Goal: Task Accomplishment & Management: Complete application form

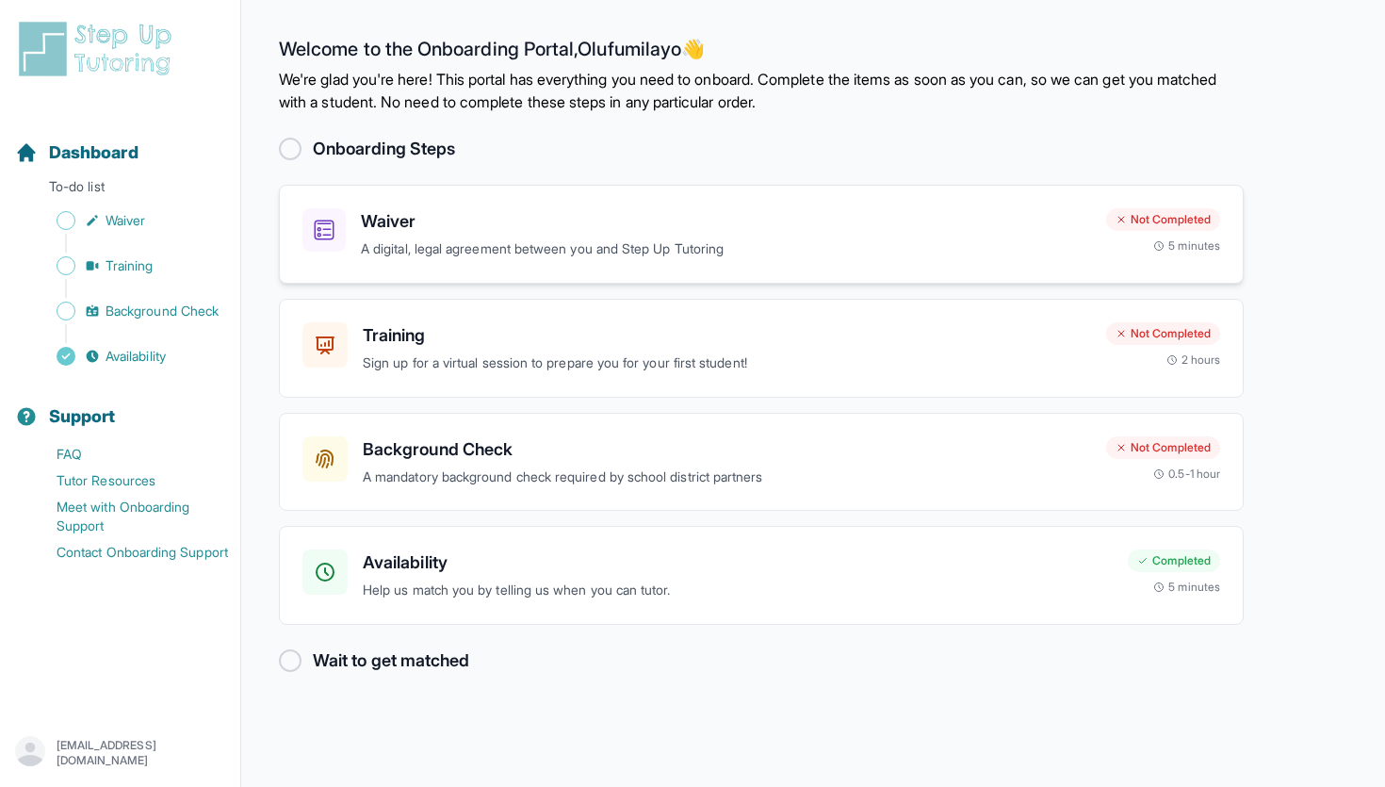
click at [438, 203] on div "Waiver A digital, legal agreement between you and Step Up Tutoring Not Complete…" at bounding box center [761, 234] width 965 height 99
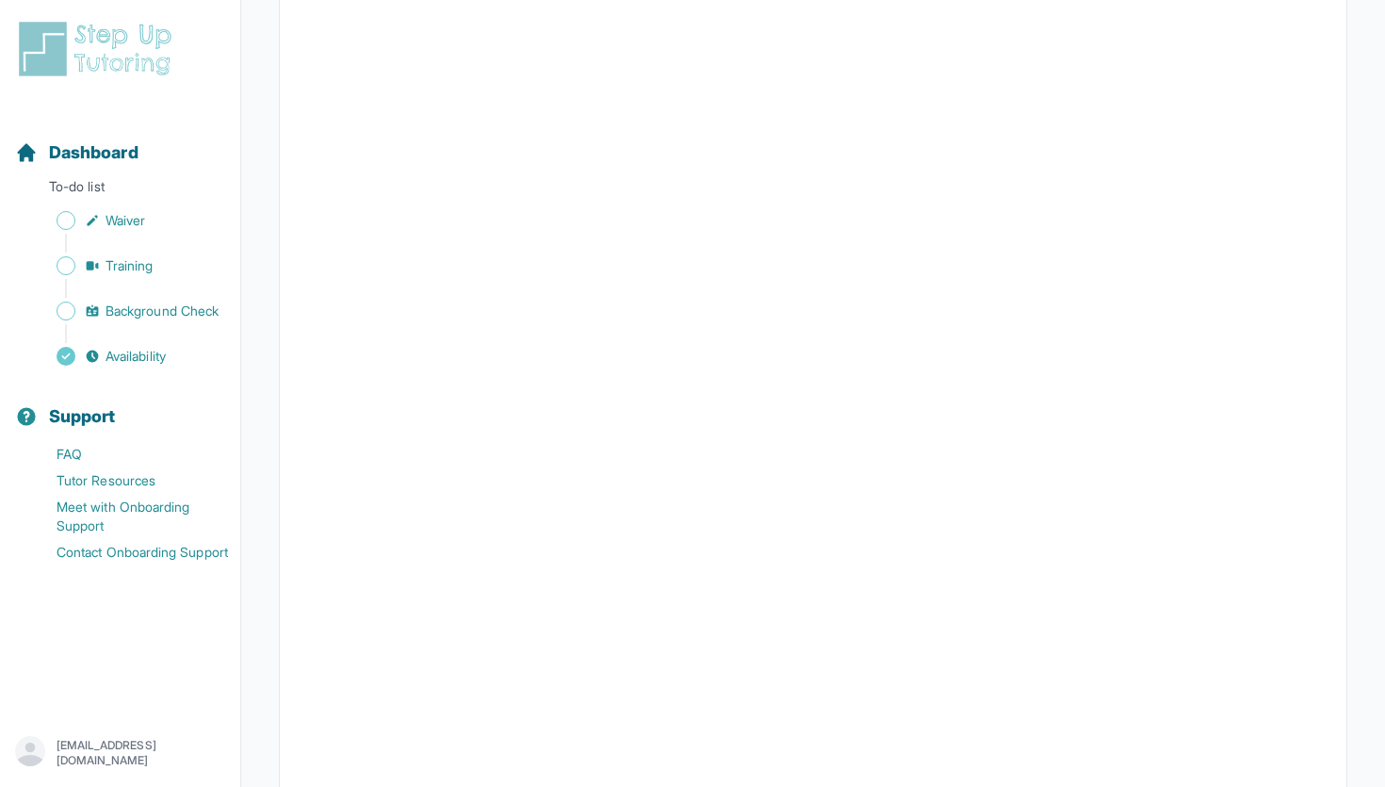
scroll to position [3305, 0]
click at [117, 222] on span "Waiver" at bounding box center [126, 220] width 40 height 19
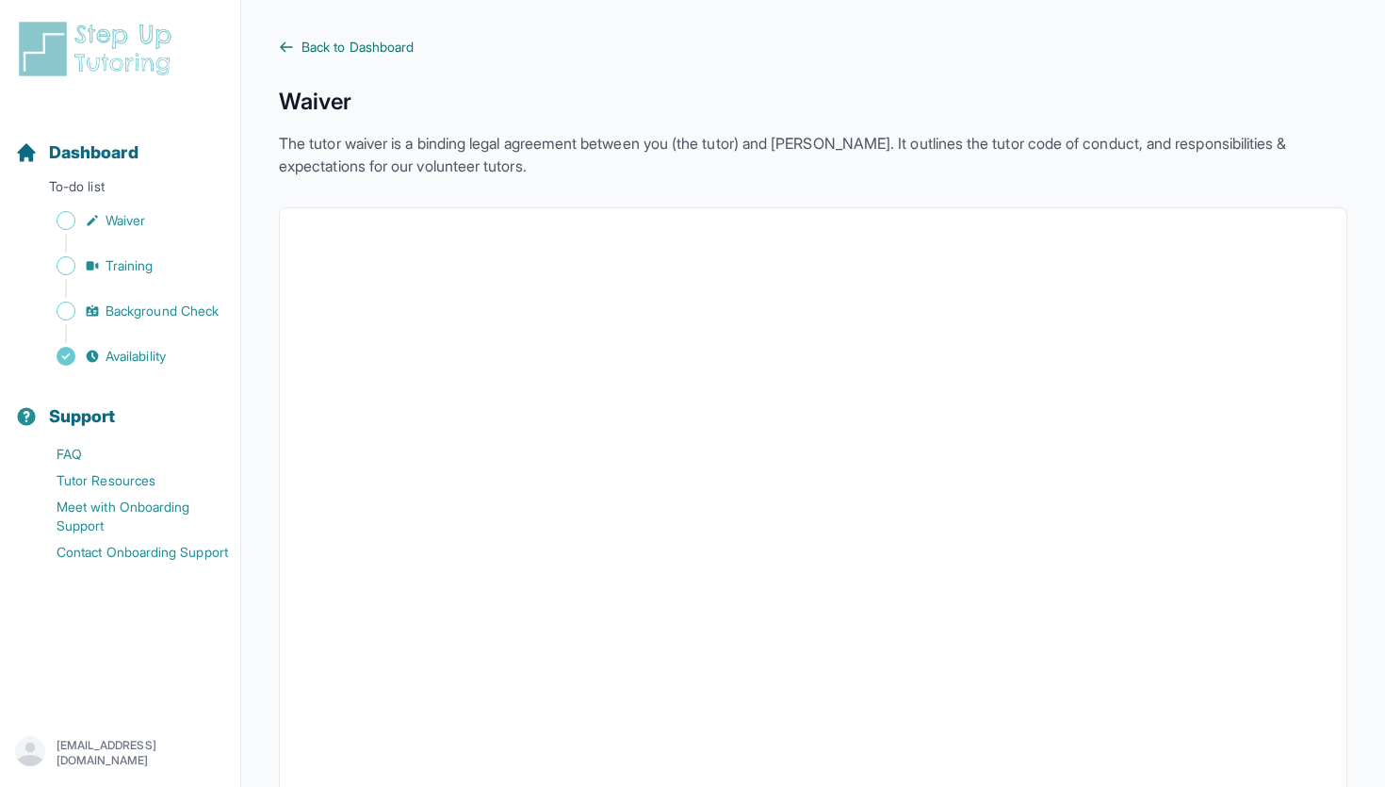
click at [366, 48] on span "Back to Dashboard" at bounding box center [358, 47] width 112 height 19
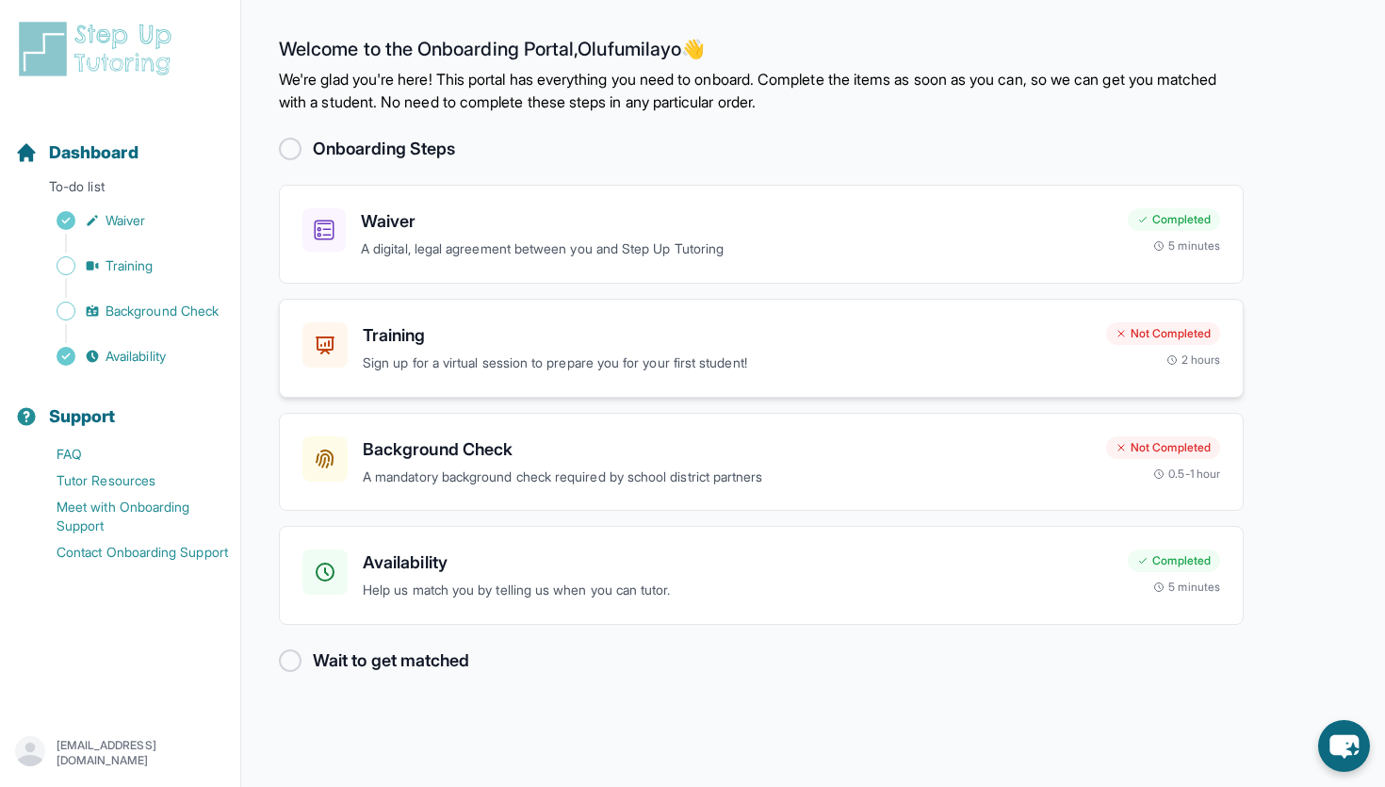
click at [739, 331] on h3 "Training" at bounding box center [727, 335] width 728 height 26
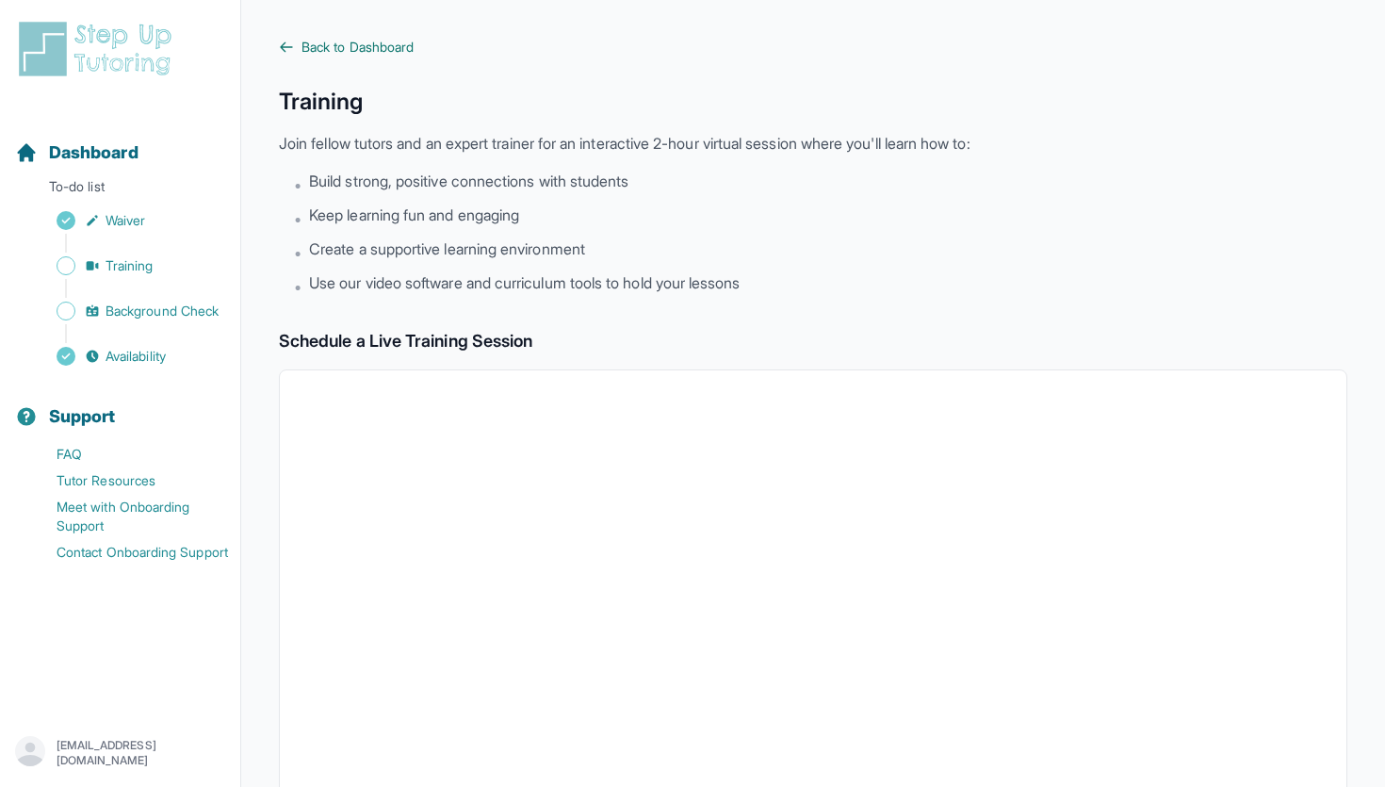
click at [302, 48] on span "Back to Dashboard" at bounding box center [358, 47] width 112 height 19
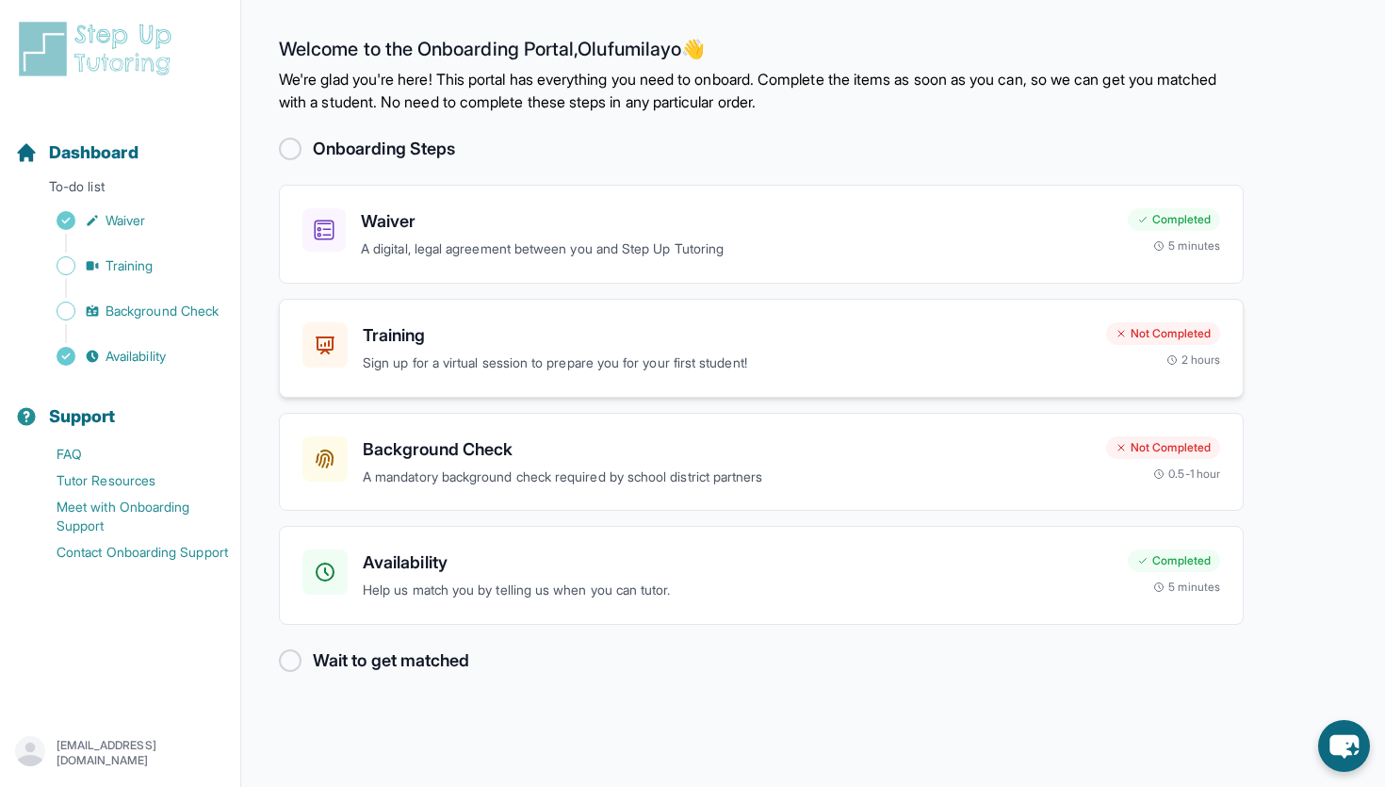
click at [585, 347] on h3 "Training" at bounding box center [727, 335] width 728 height 26
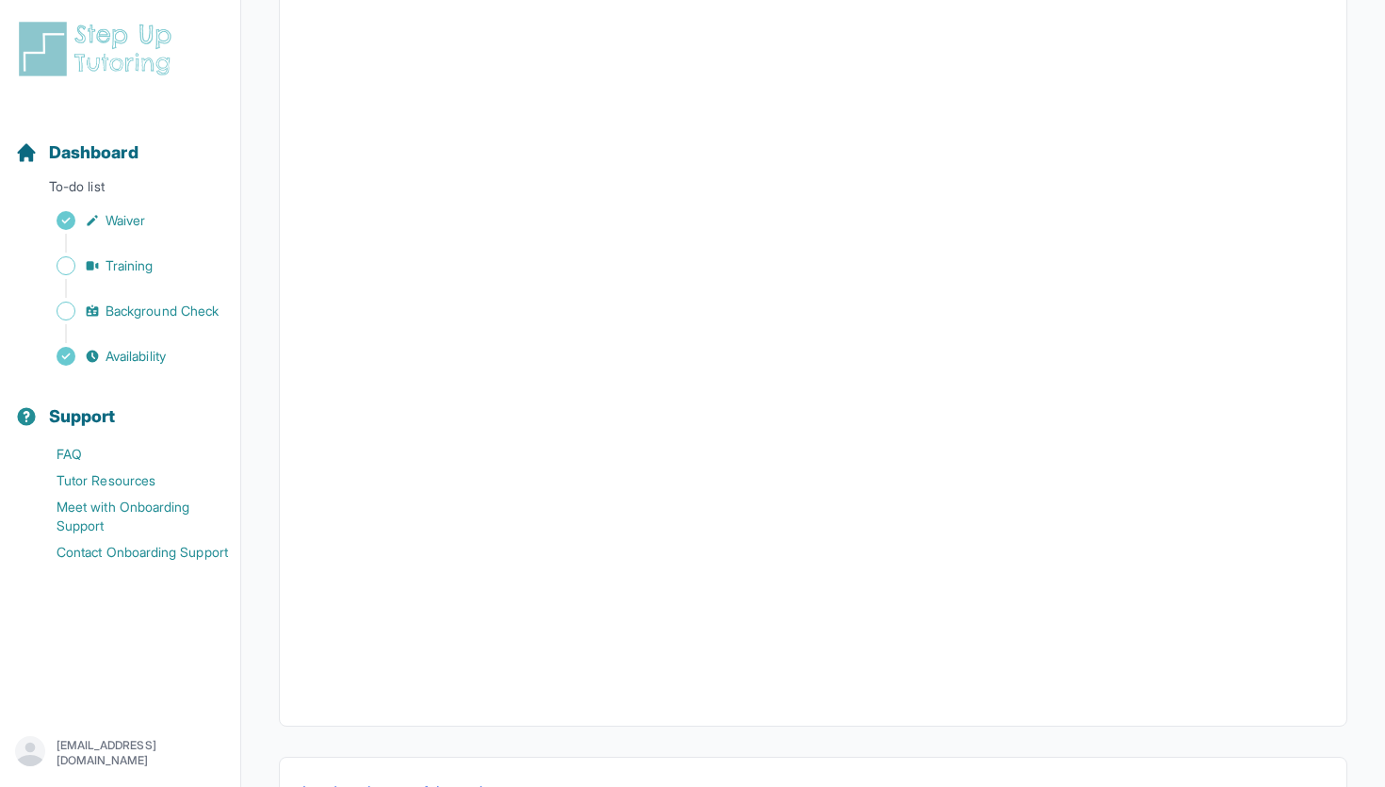
scroll to position [540, 0]
click at [172, 307] on span "Background Check" at bounding box center [162, 311] width 113 height 19
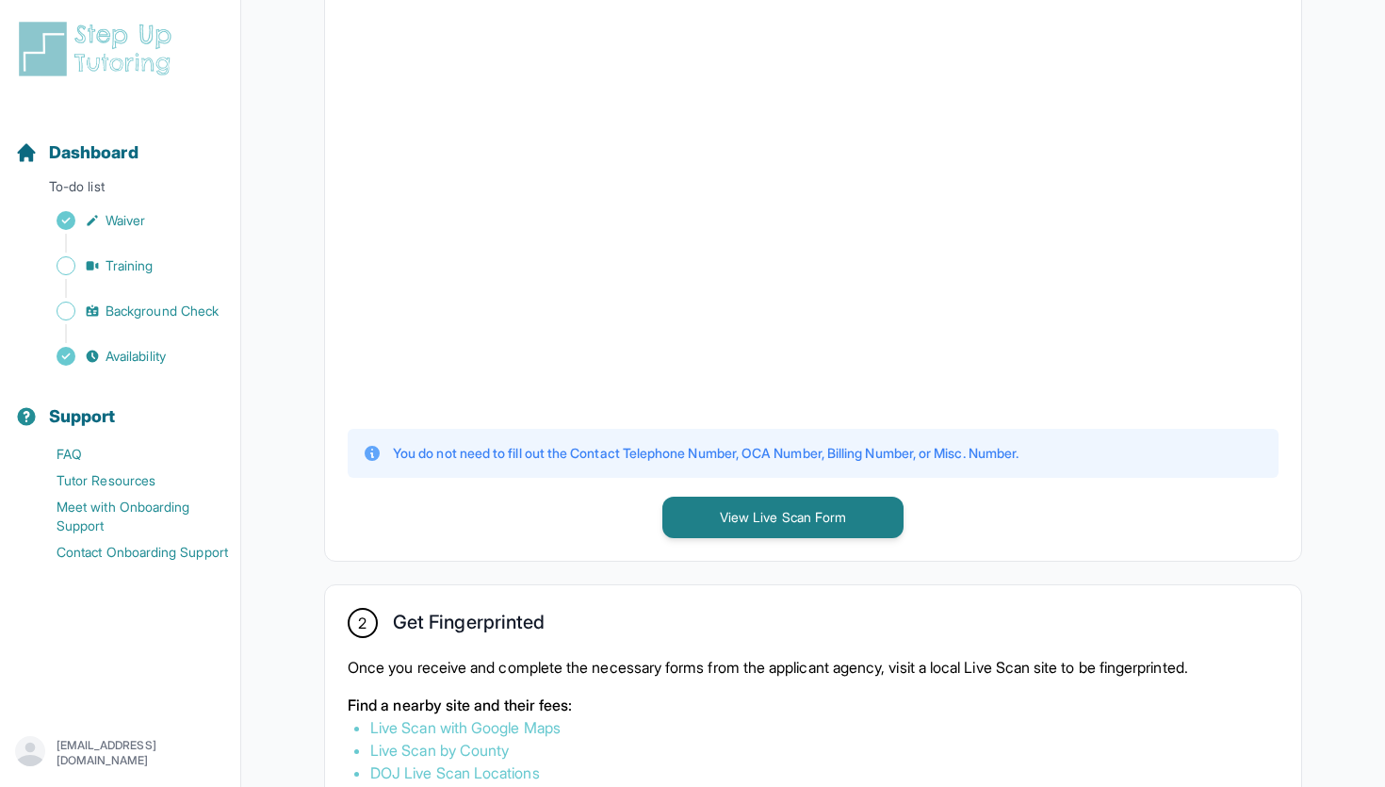
scroll to position [510, 0]
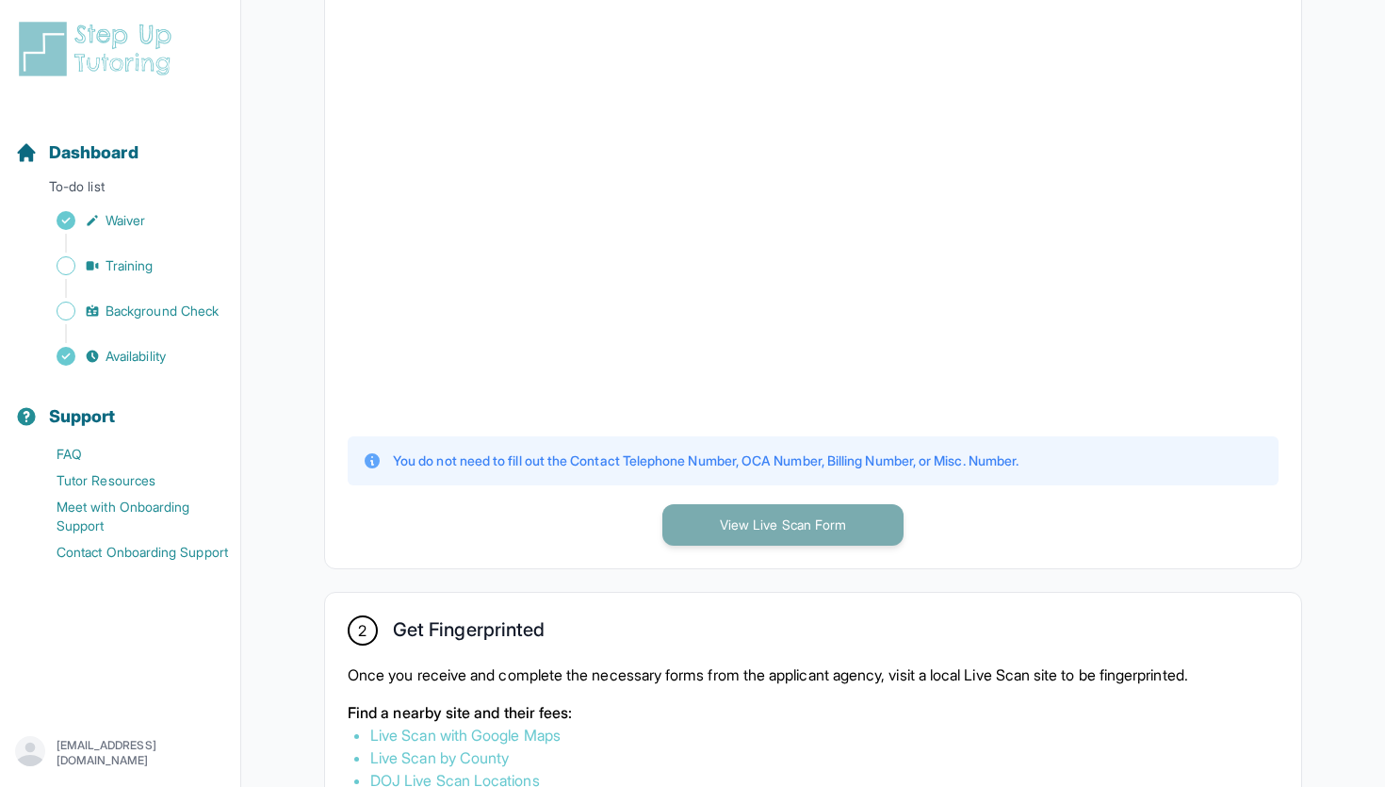
click at [719, 515] on button "View Live Scan Form" at bounding box center [782, 524] width 241 height 41
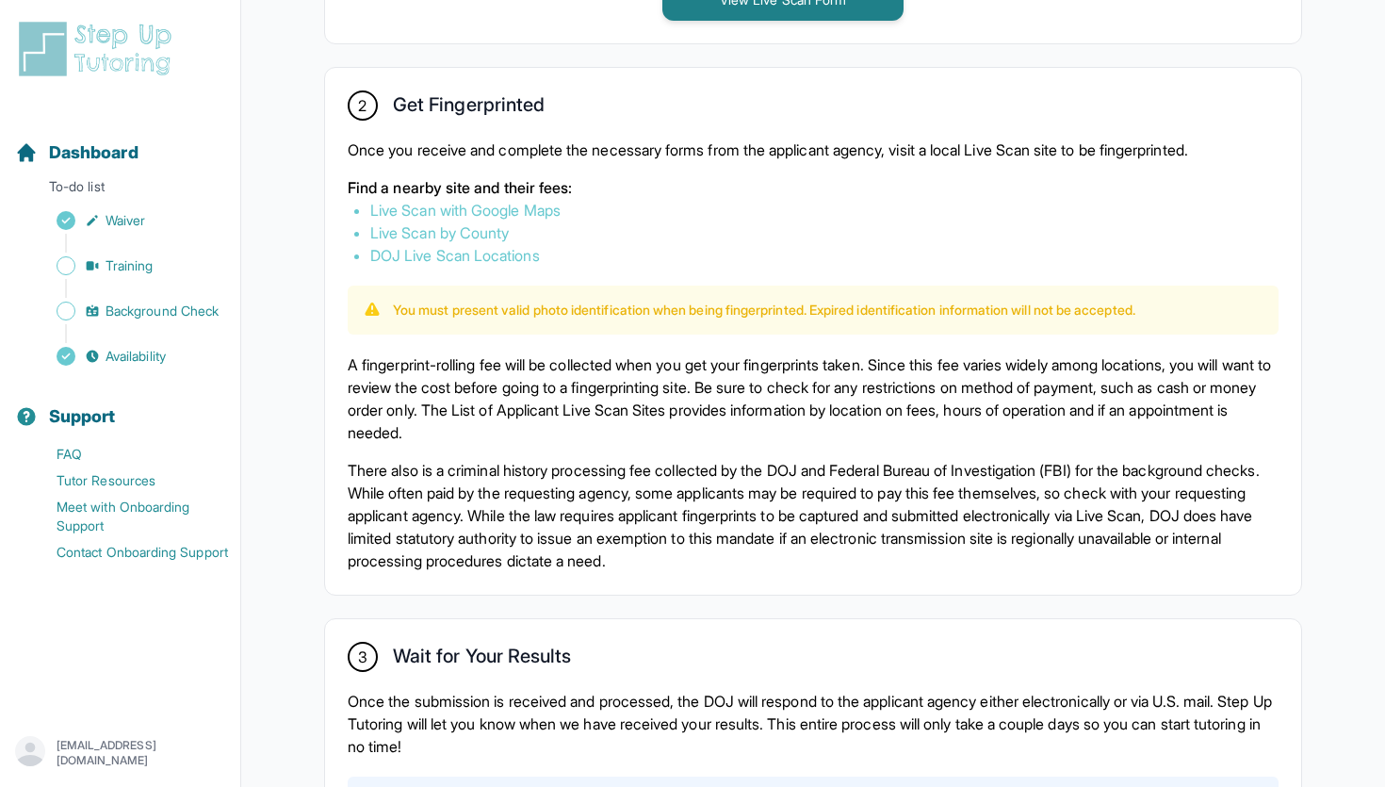
scroll to position [1030, 0]
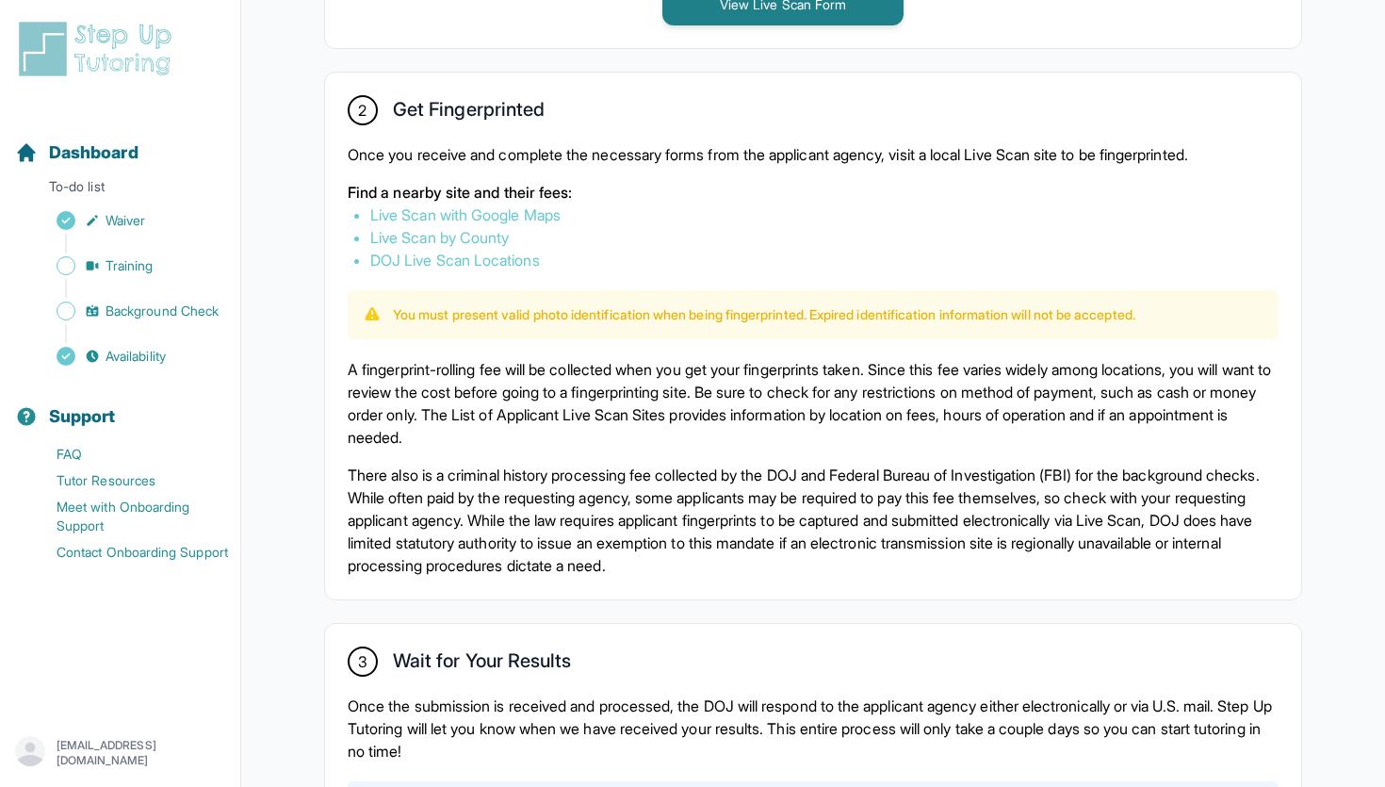
click at [469, 210] on link "Live Scan with Google Maps" at bounding box center [465, 214] width 190 height 19
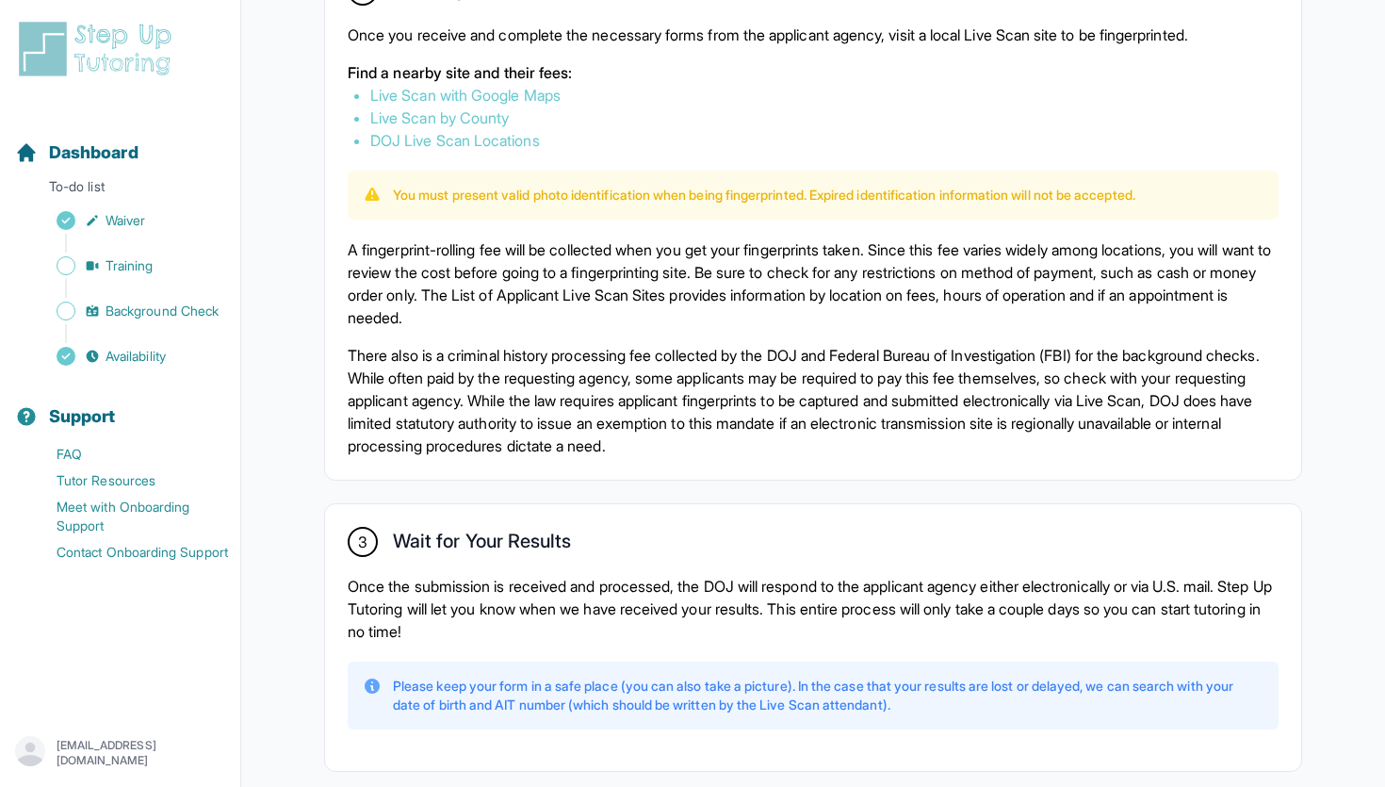
scroll to position [1246, 0]
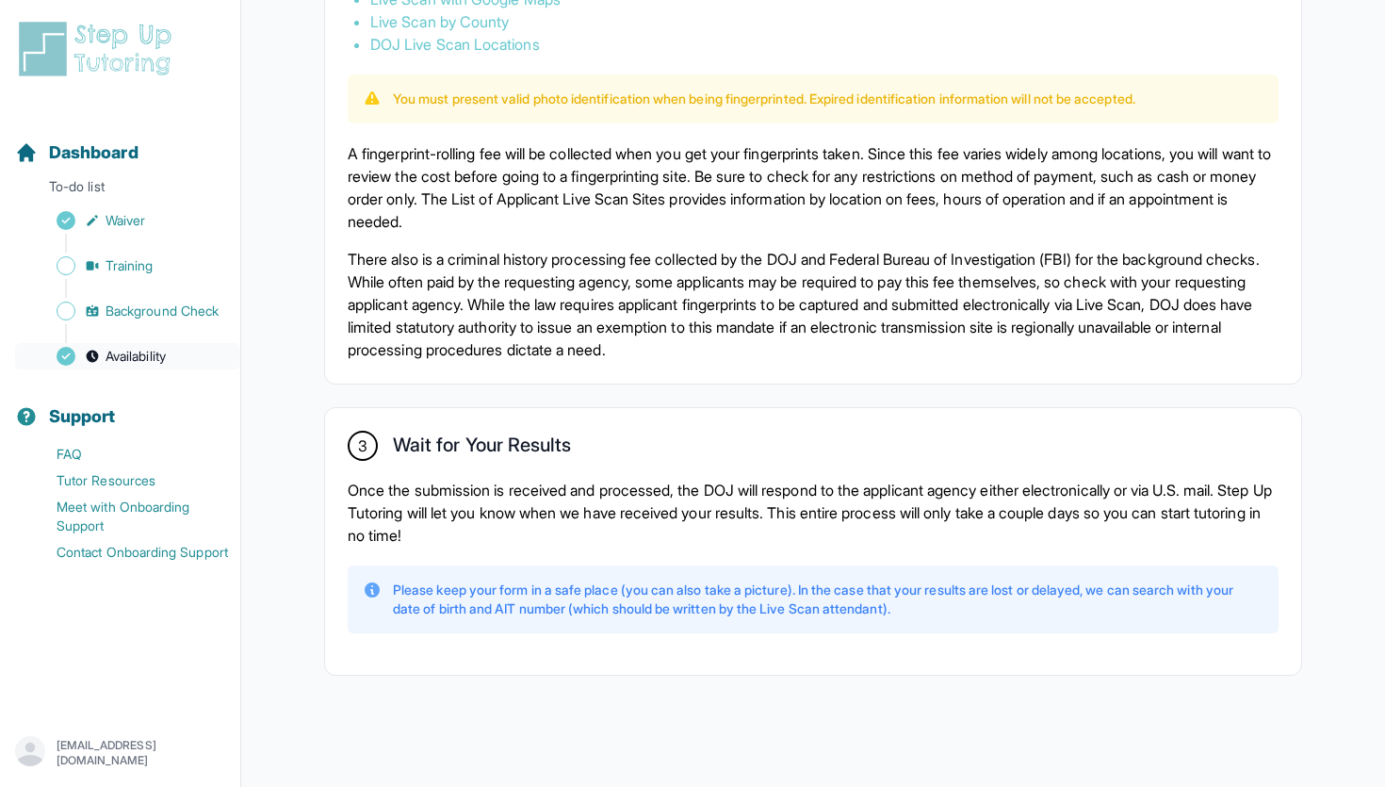
click at [160, 347] on span "Availability" at bounding box center [136, 356] width 60 height 19
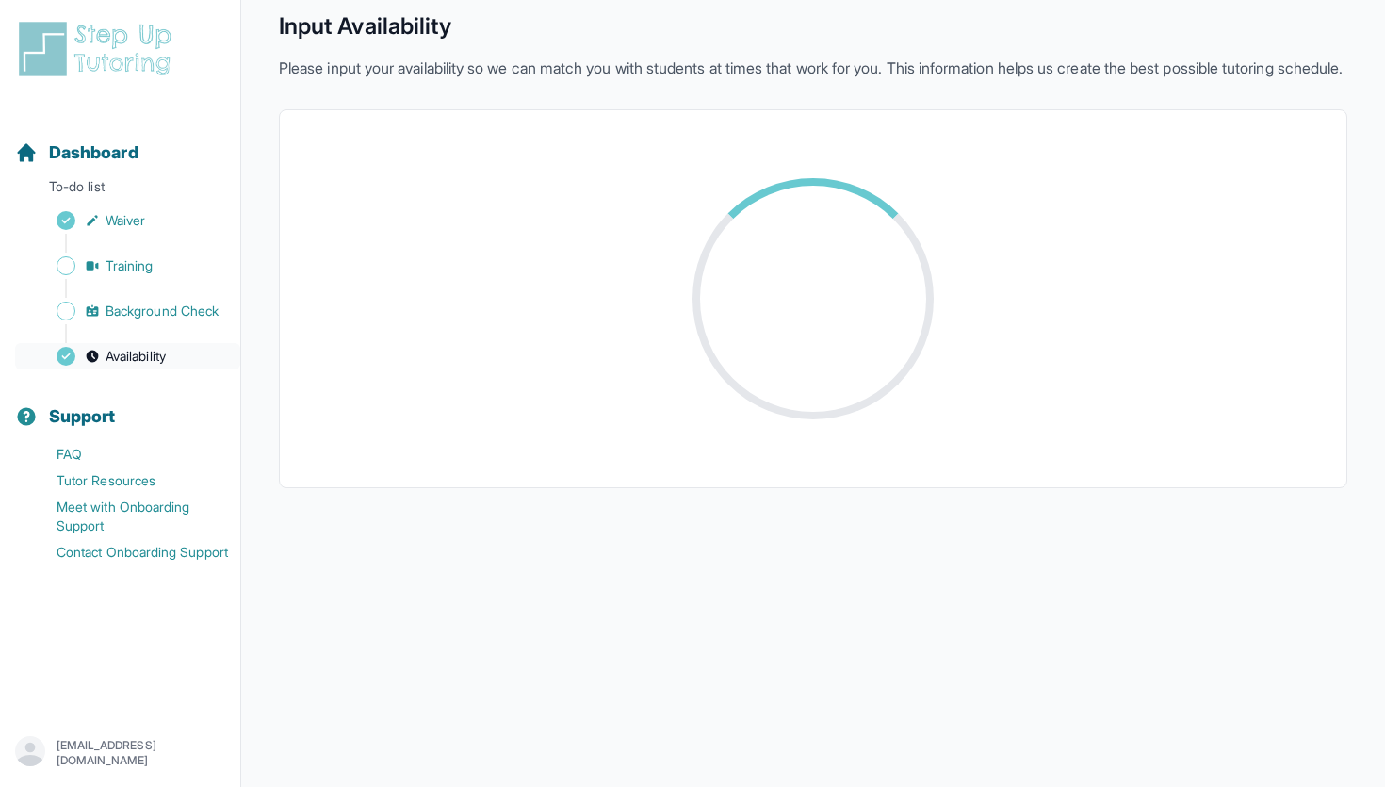
scroll to position [308, 0]
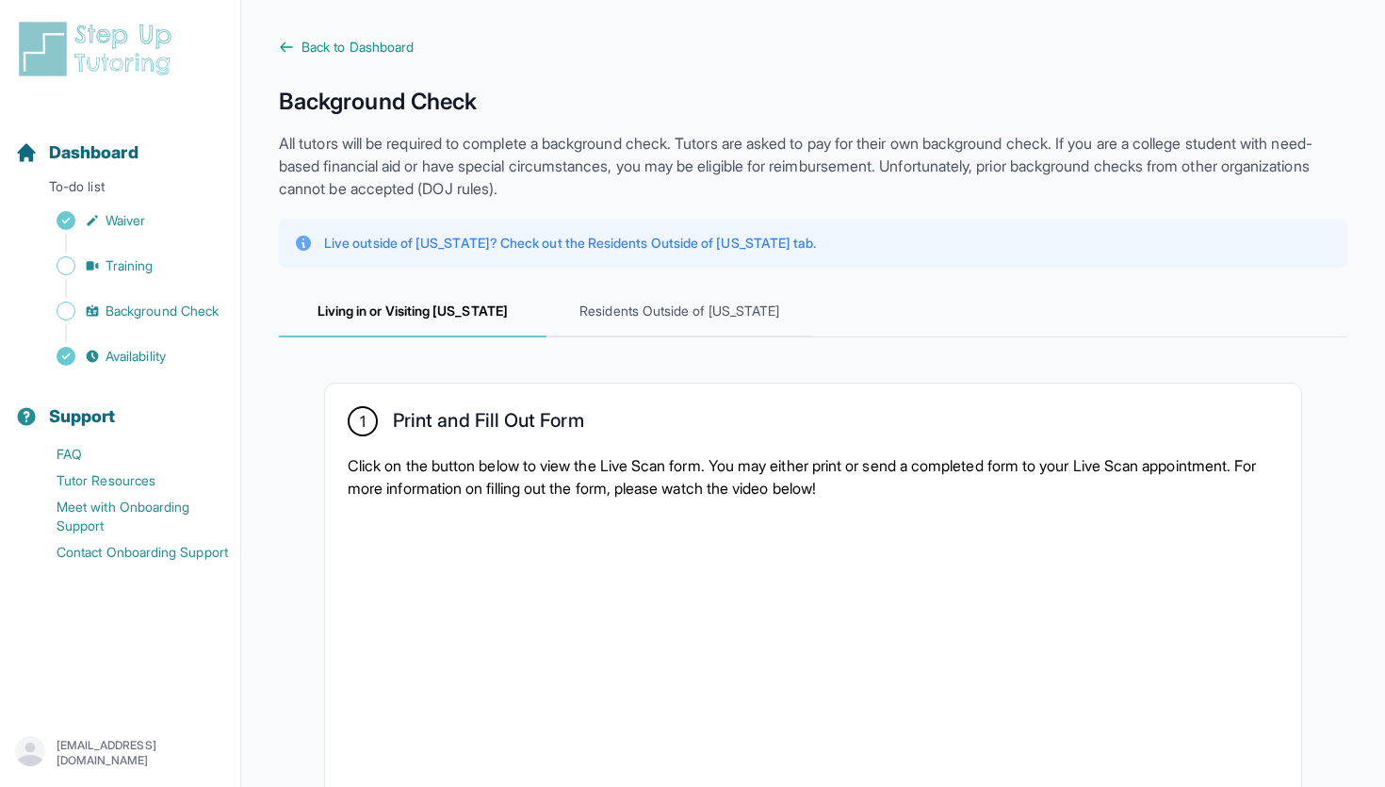
click at [187, 342] on div "Sidebar" at bounding box center [124, 333] width 218 height 19
click at [177, 357] on link "Availability" at bounding box center [127, 356] width 225 height 26
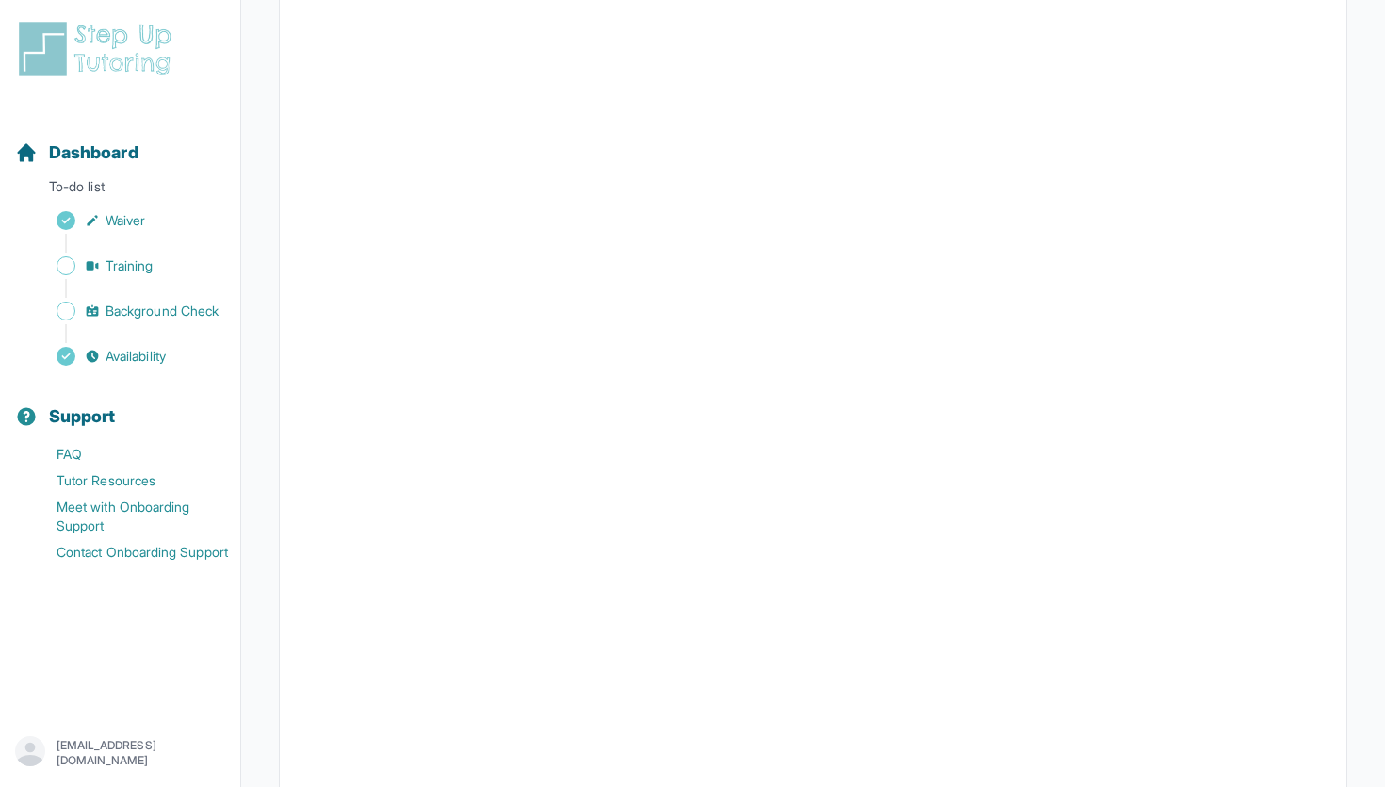
scroll to position [308, 0]
click at [169, 270] on link "Training" at bounding box center [127, 266] width 225 height 26
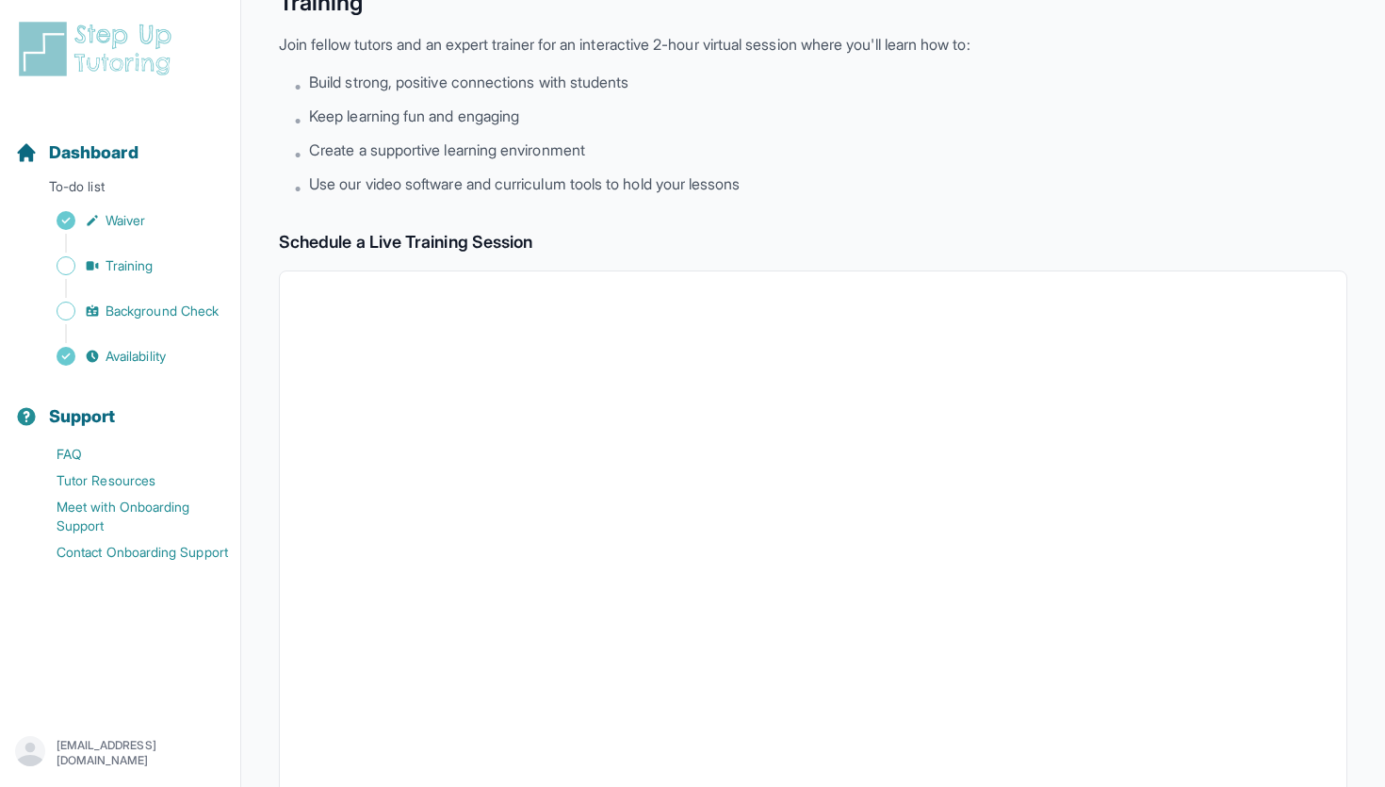
scroll to position [308, 0]
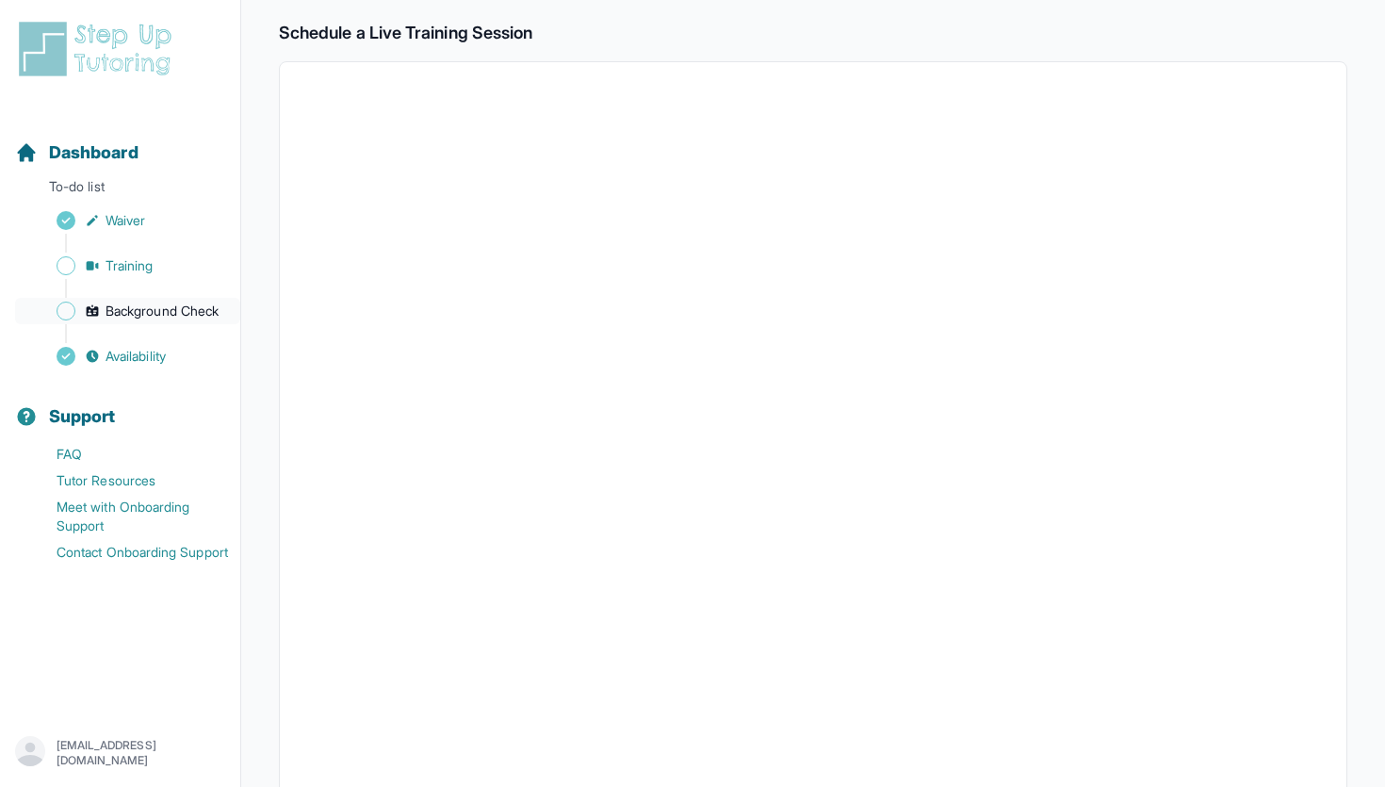
click at [175, 305] on span "Background Check" at bounding box center [162, 311] width 113 height 19
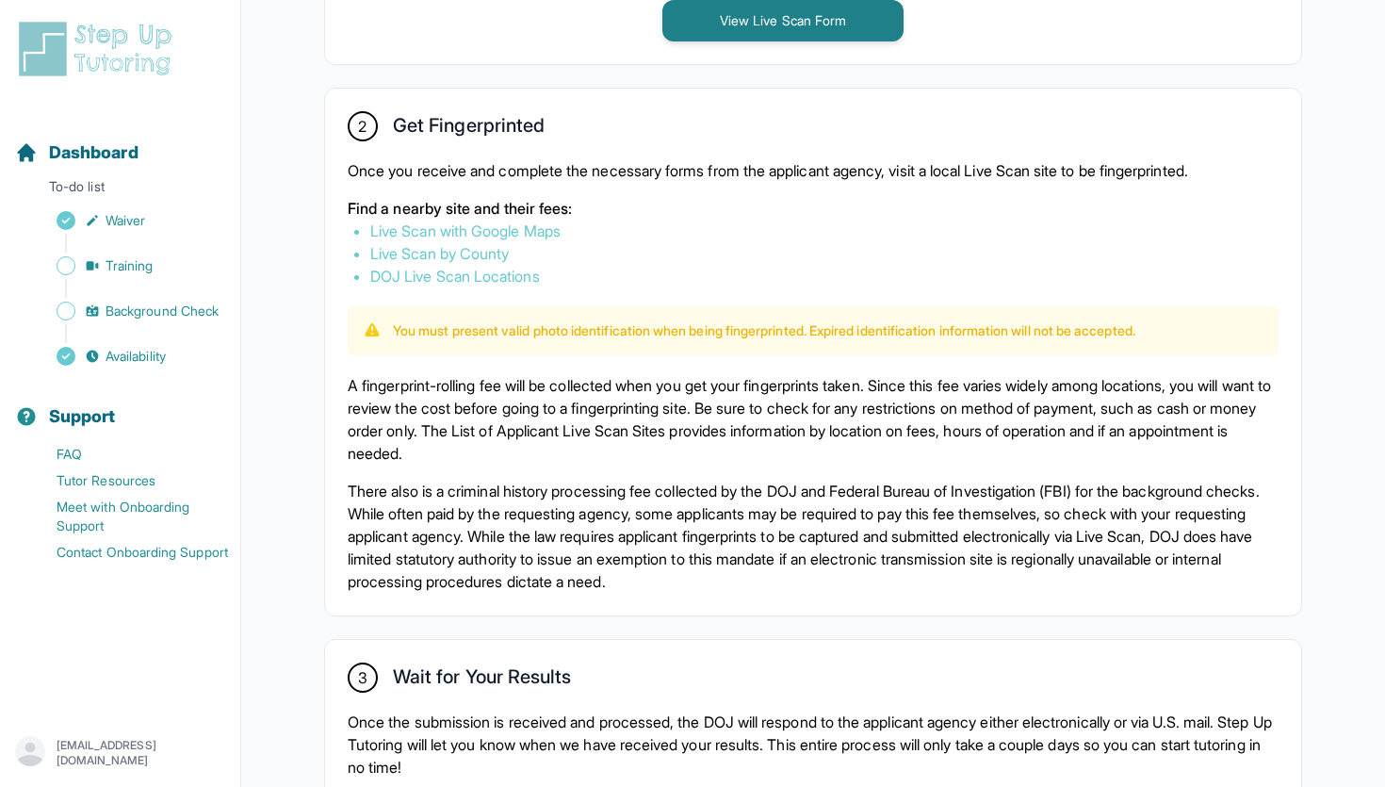
scroll to position [1246, 0]
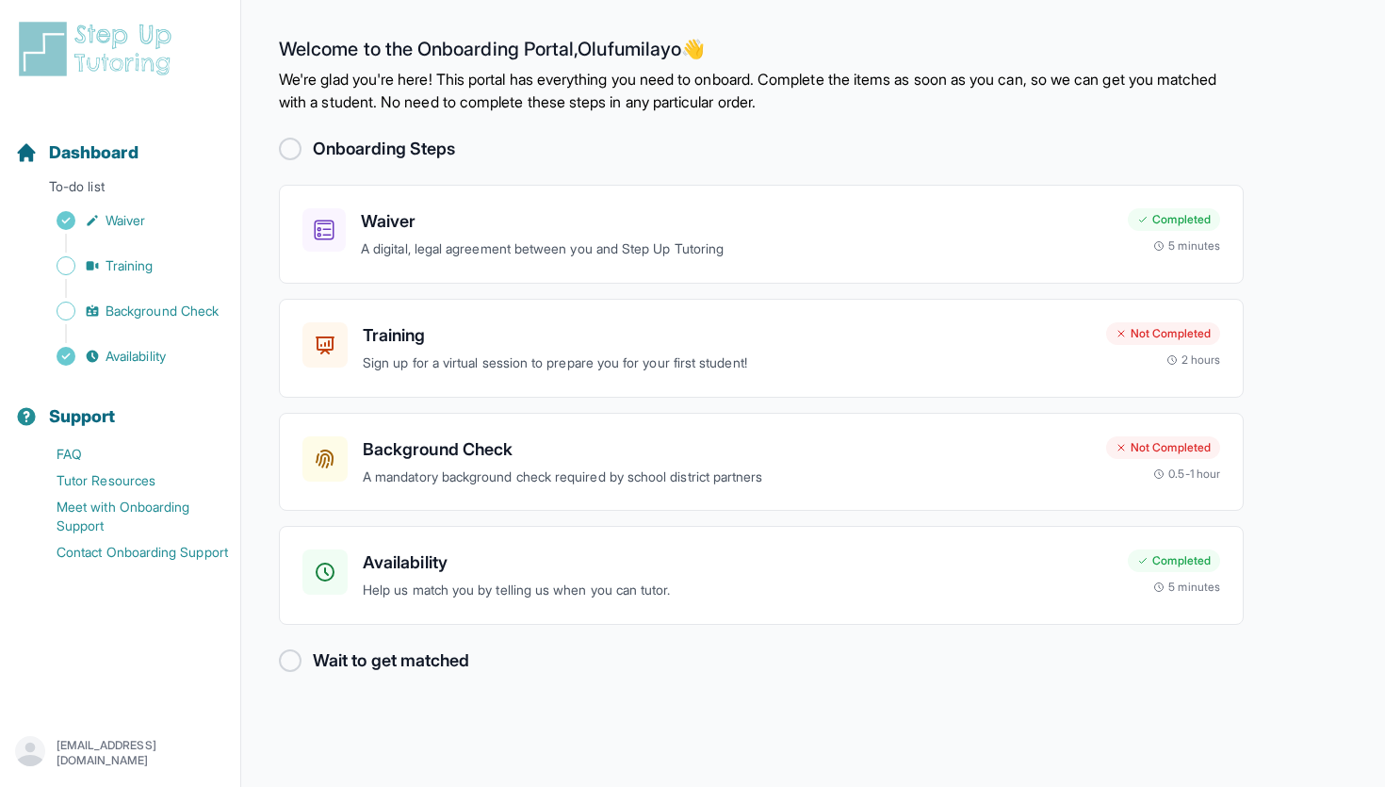
click at [114, 30] on img at bounding box center [99, 49] width 168 height 60
